Goal: Transaction & Acquisition: Purchase product/service

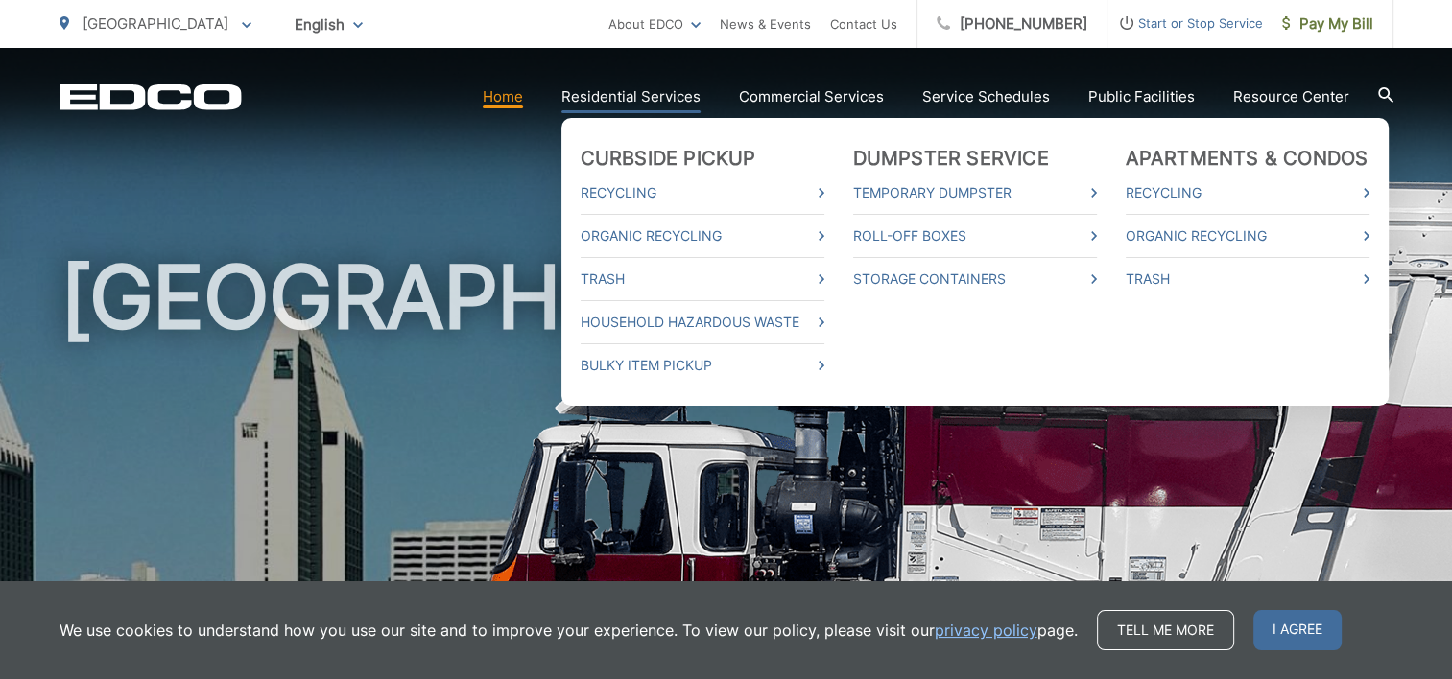
click at [651, 88] on link "Residential Services" at bounding box center [630, 96] width 139 height 23
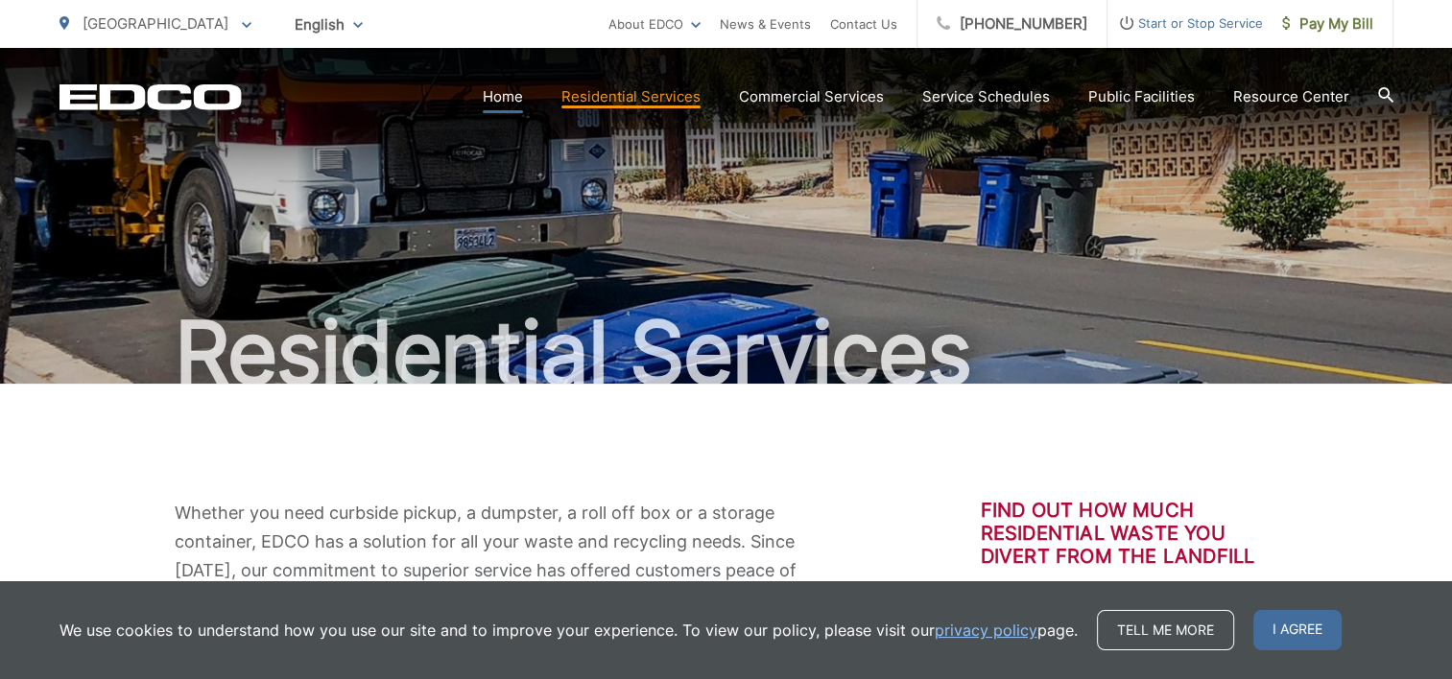
click at [506, 95] on link "Home" at bounding box center [503, 96] width 40 height 23
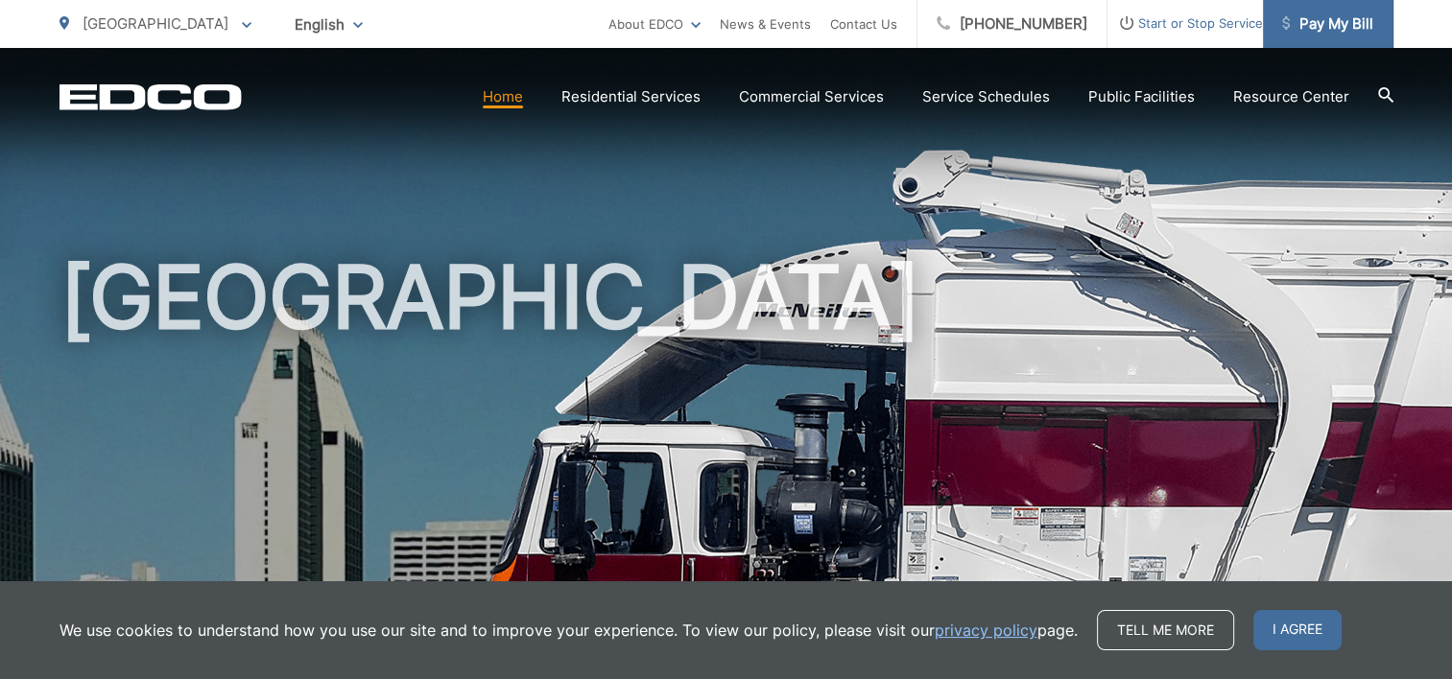
click at [1305, 23] on span "Pay My Bill" at bounding box center [1327, 23] width 91 height 23
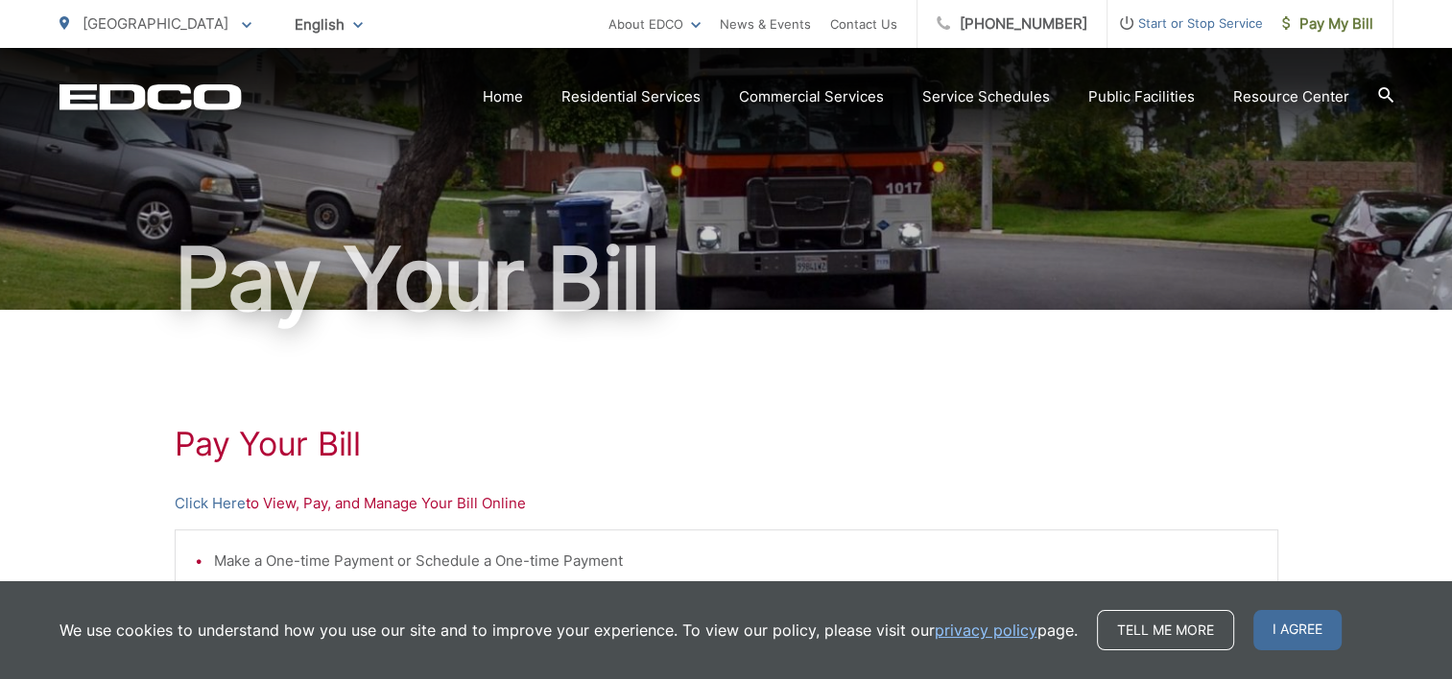
scroll to position [192, 0]
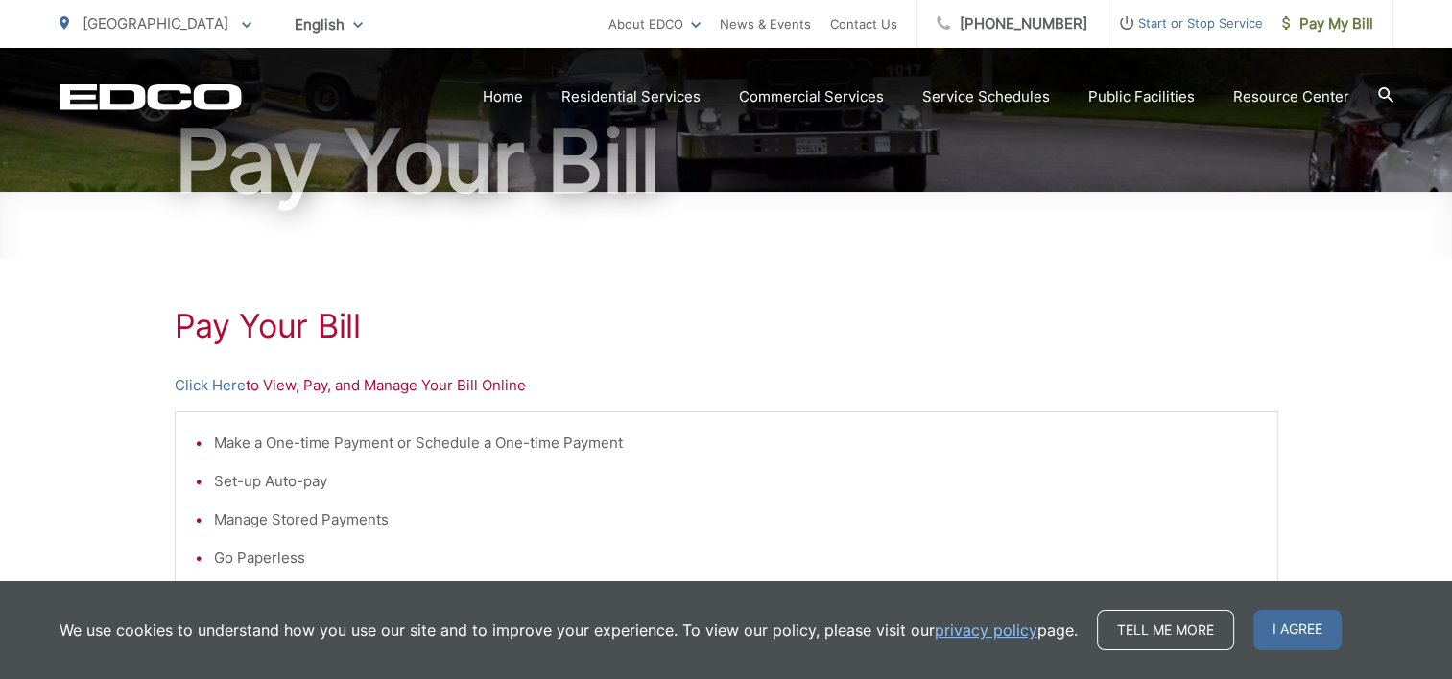
click at [211, 380] on link "Click Here" at bounding box center [210, 385] width 71 height 23
